Goal: Information Seeking & Learning: Learn about a topic

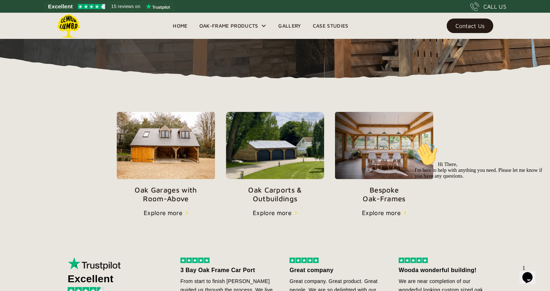
scroll to position [193, 0]
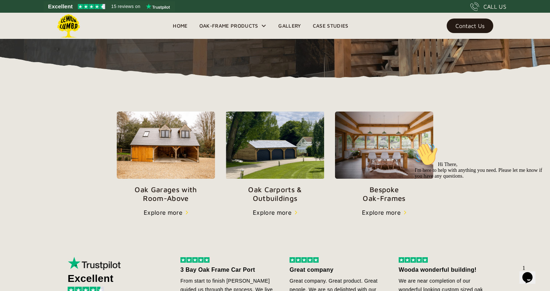
click at [164, 195] on p "Oak Garages with   Room-Above" at bounding box center [166, 193] width 98 height 17
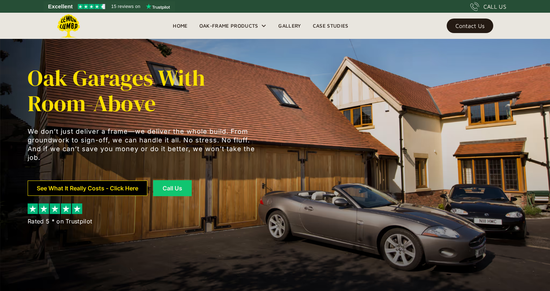
click at [111, 187] on link "See What It Really Costs - Click Here" at bounding box center [88, 188] width 120 height 15
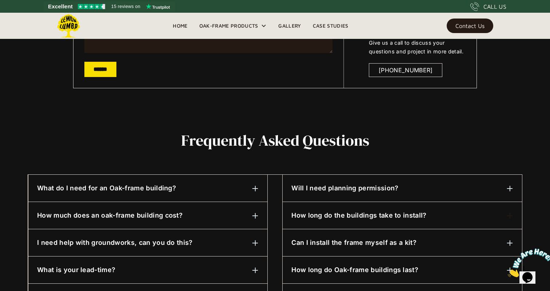
scroll to position [264, 0]
